Goal: Information Seeking & Learning: Understand process/instructions

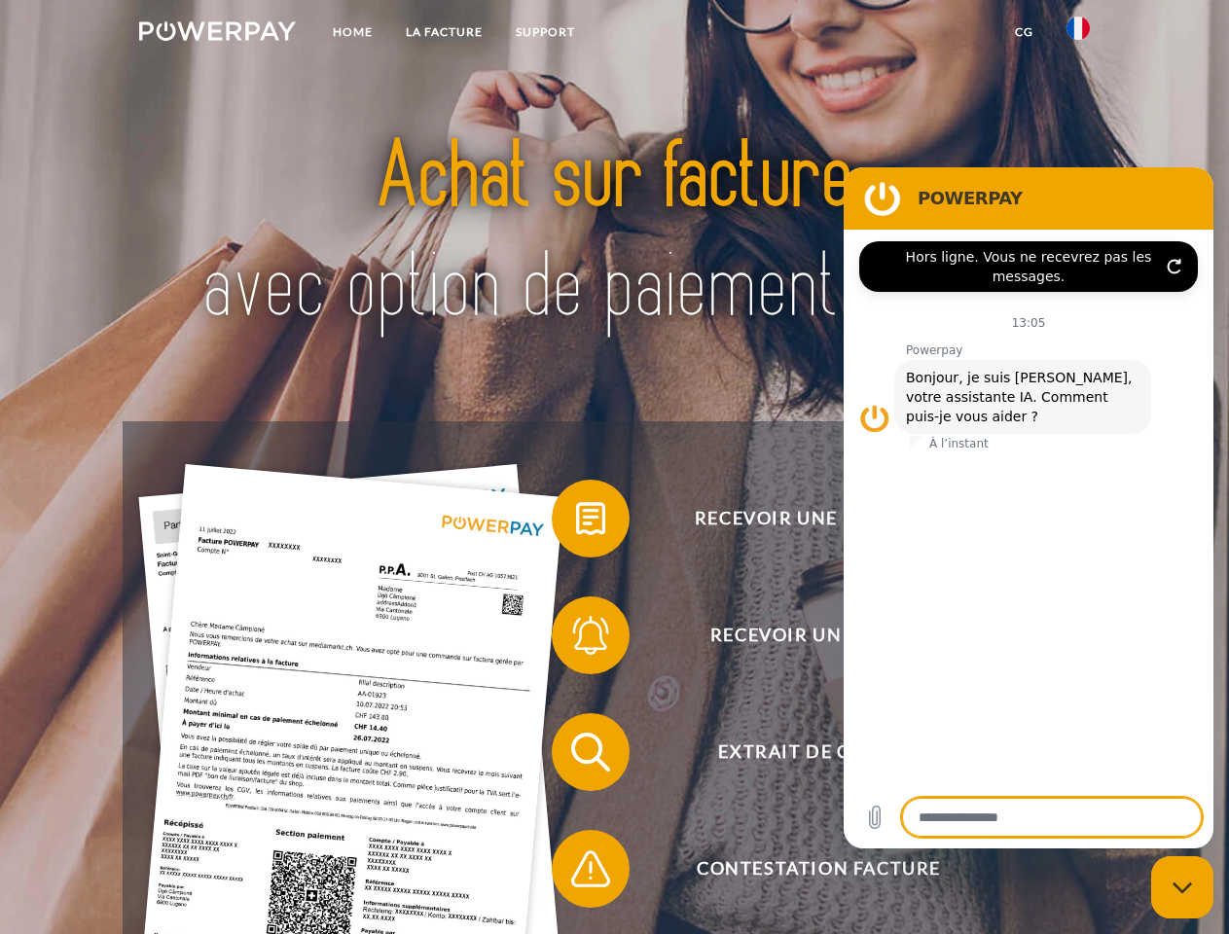
click at [217, 34] on img at bounding box center [217, 30] width 157 height 19
click at [1078, 34] on img at bounding box center [1077, 28] width 23 height 23
click at [1024, 32] on link "CG" at bounding box center [1024, 32] width 52 height 35
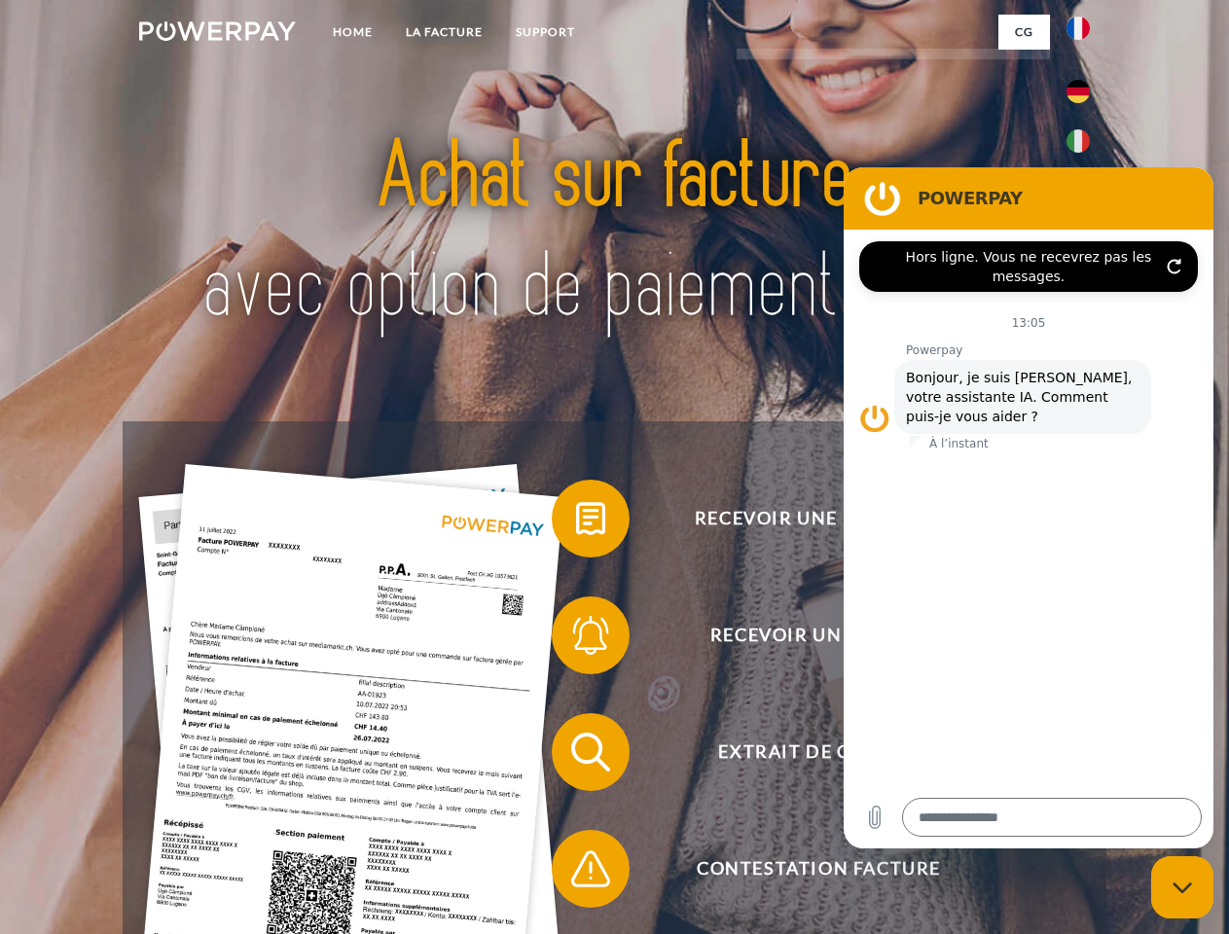
click at [576, 523] on span at bounding box center [561, 518] width 97 height 97
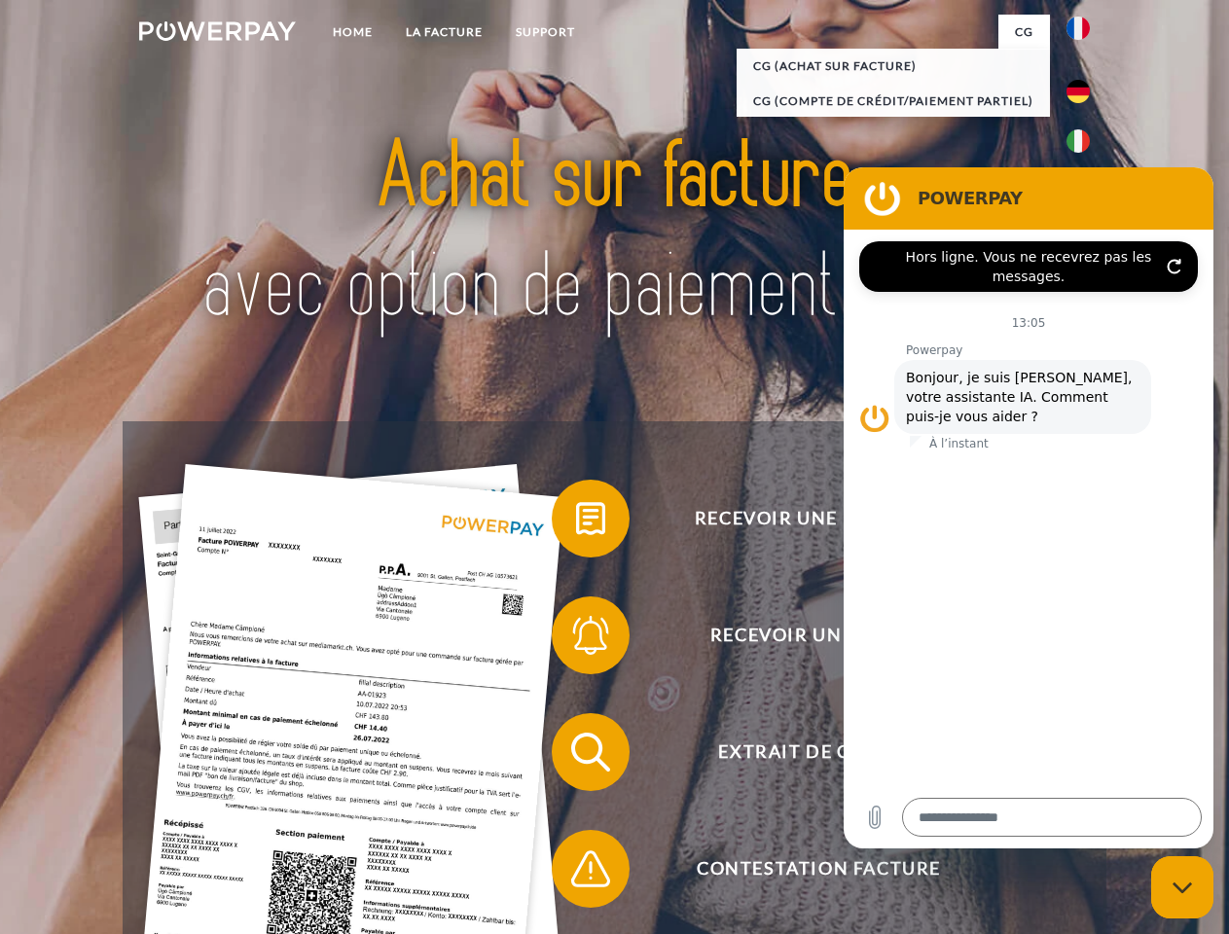
click at [576, 639] on span at bounding box center [561, 635] width 97 height 97
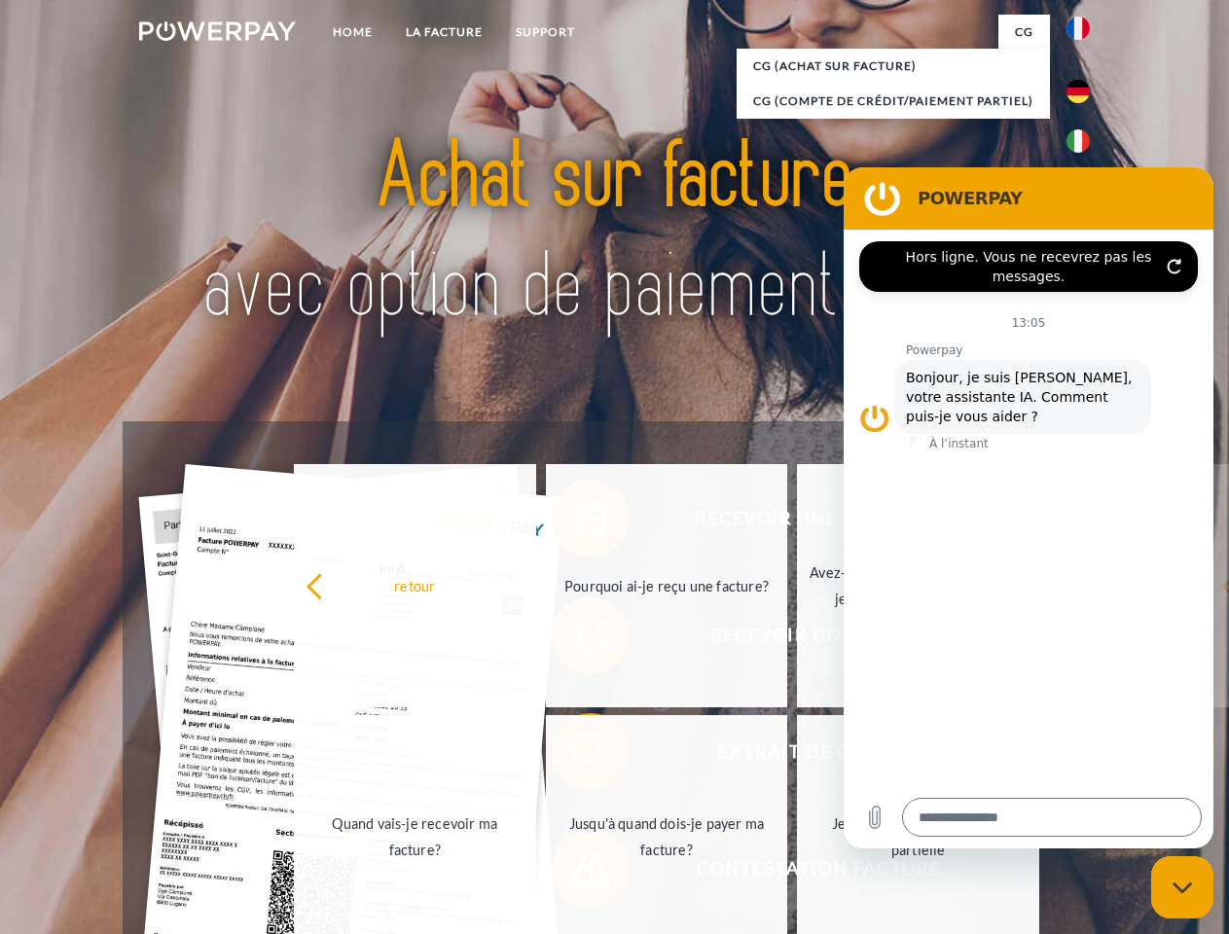
click at [576, 756] on link "Jusqu'à quand dois-je payer ma facture?" at bounding box center [667, 836] width 242 height 243
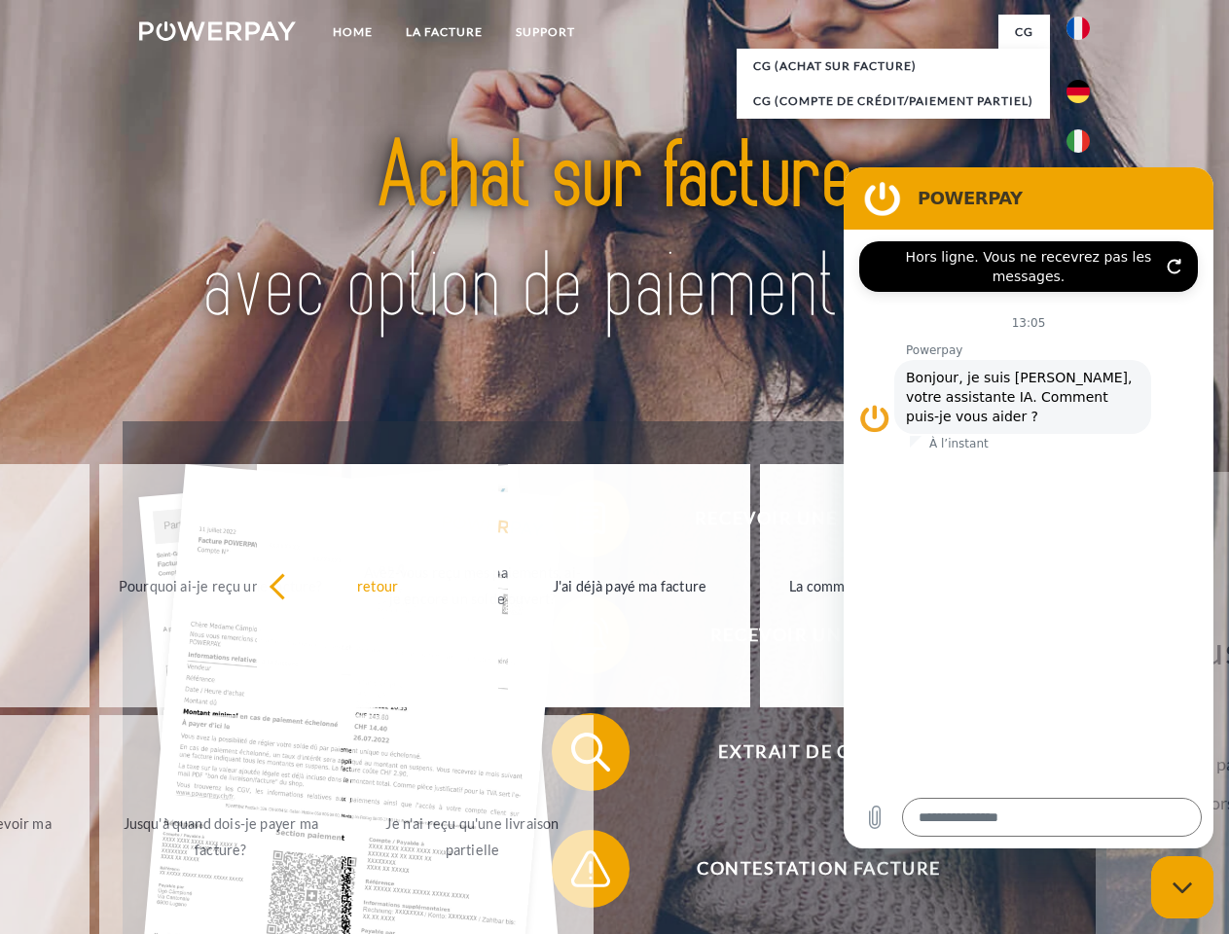
click at [576, 873] on span at bounding box center [561, 868] width 97 height 97
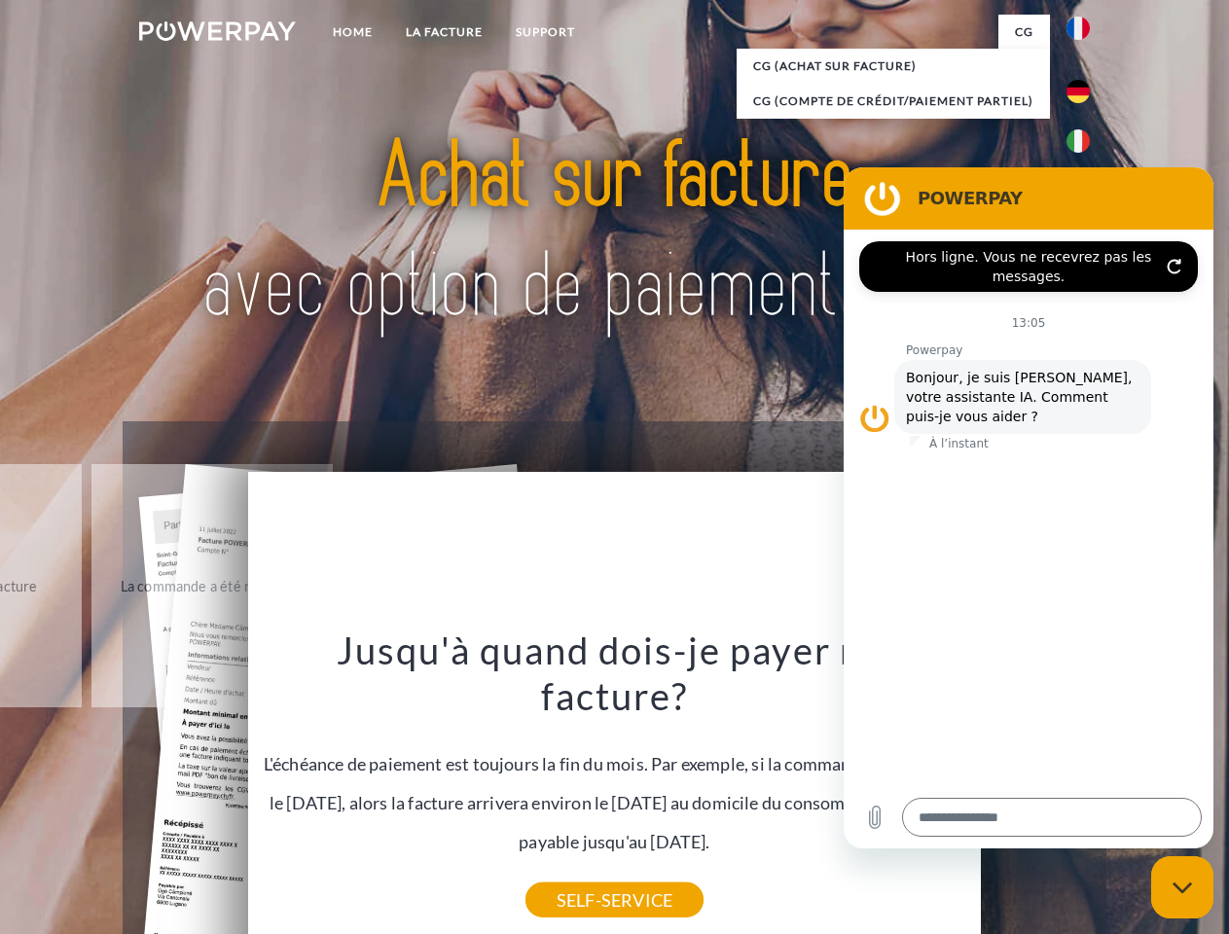
click at [1182, 887] on icon "Fermer la fenêtre de messagerie" at bounding box center [1182, 888] width 20 height 13
type textarea "*"
